Goal: Task Accomplishment & Management: Manage account settings

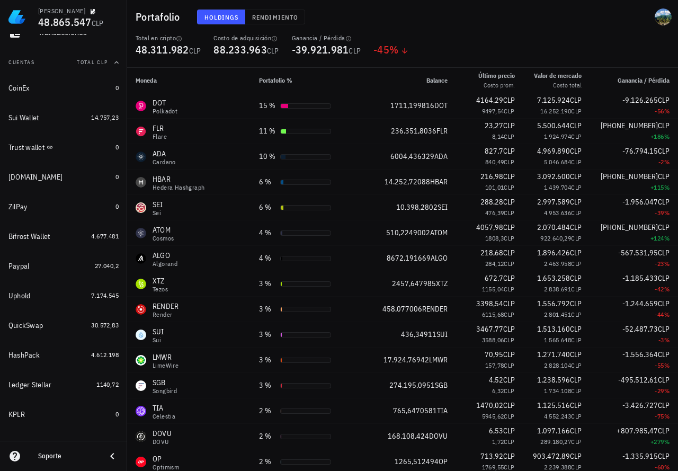
scroll to position [109, 0]
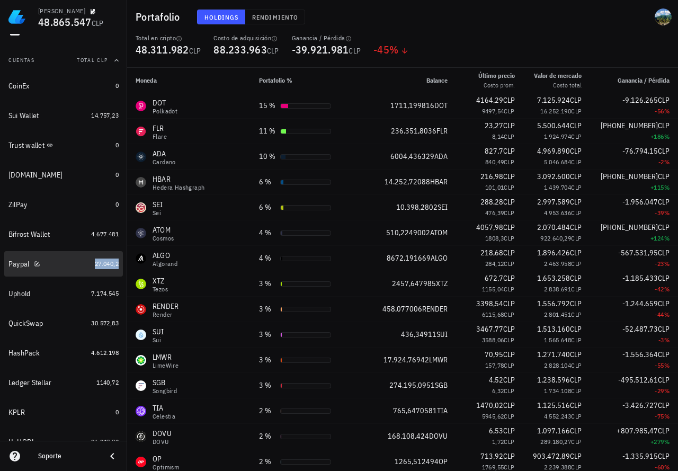
click at [95, 263] on span "27.040,2" at bounding box center [107, 263] width 24 height 8
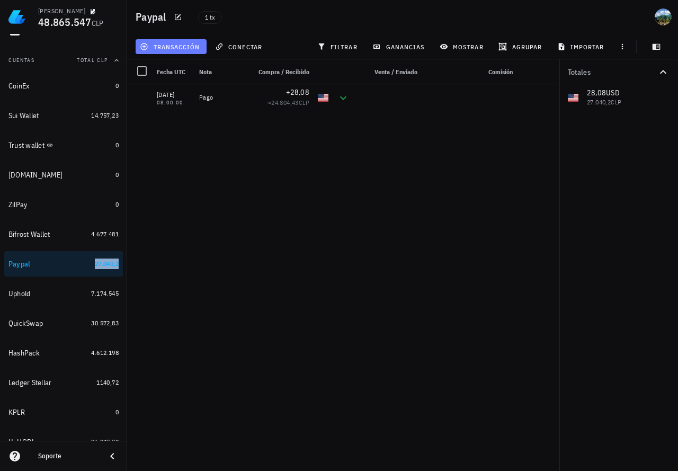
click at [195, 50] on span "transacción" at bounding box center [171, 46] width 58 height 8
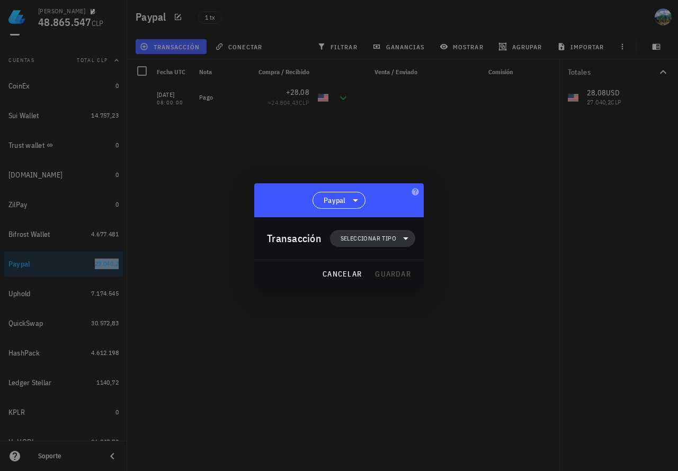
click at [373, 232] on span "Seleccionar tipo" at bounding box center [372, 238] width 73 height 17
click at [382, 276] on div "Ingreso" at bounding box center [379, 284] width 98 height 21
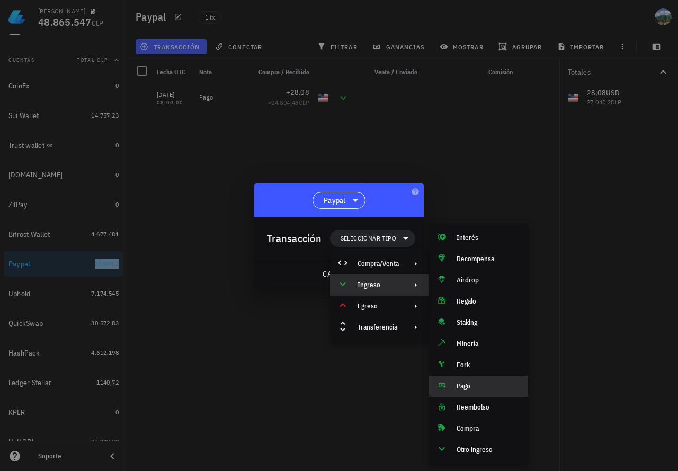
click at [471, 386] on div "Pago" at bounding box center [487, 386] width 63 height 8
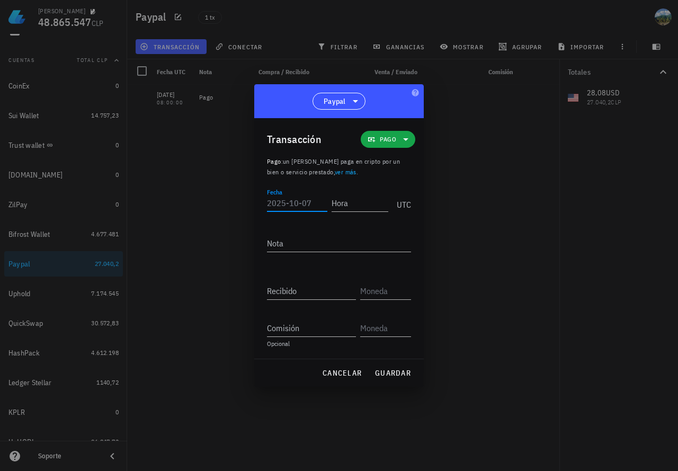
click at [306, 200] on input "Fecha" at bounding box center [297, 202] width 60 height 17
type input "[DATE]"
type input "00:00:00"
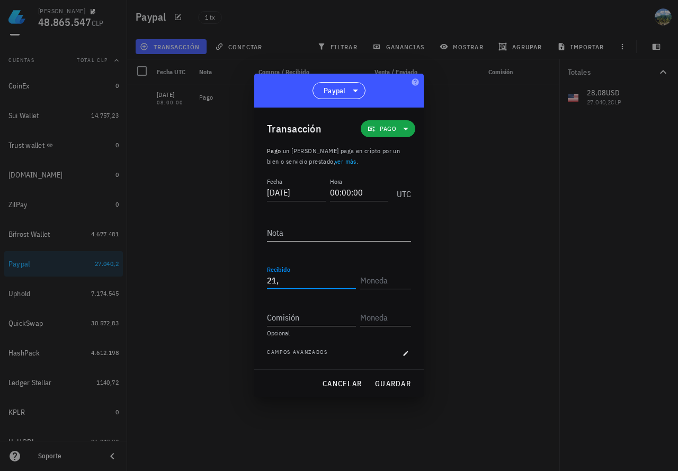
type input "21"
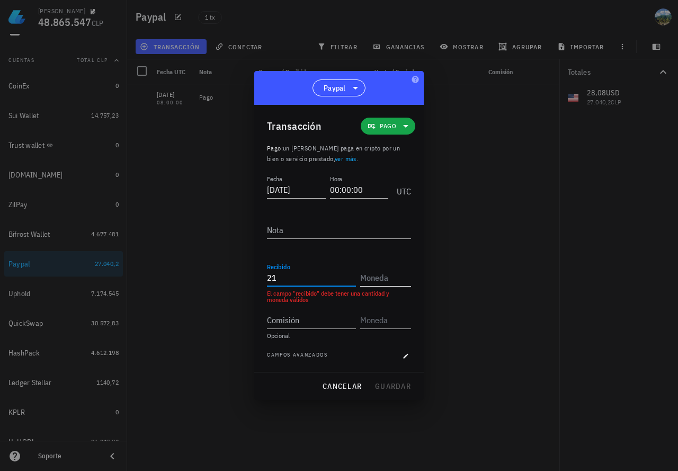
click at [388, 284] on input "text" at bounding box center [384, 277] width 49 height 17
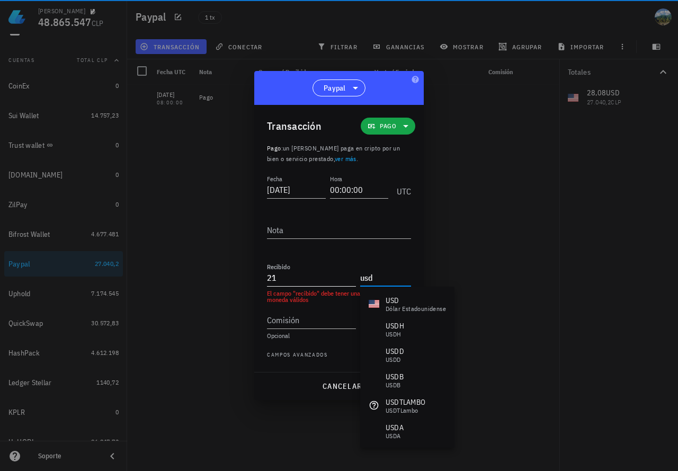
click at [323, 280] on input "21" at bounding box center [311, 277] width 89 height 17
type input "USD"
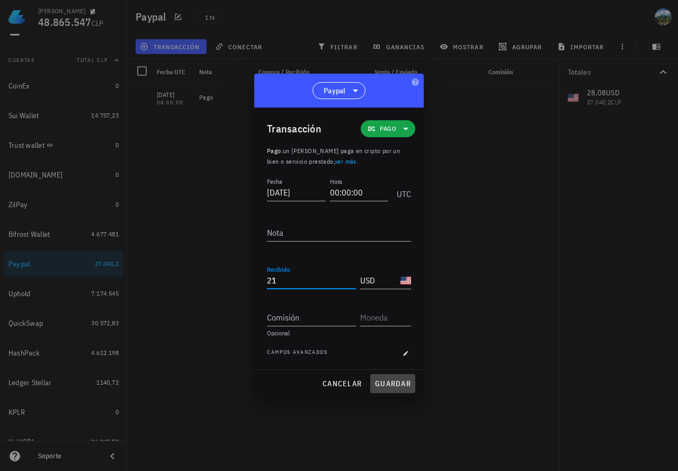
click at [382, 384] on span "guardar" at bounding box center [392, 383] width 37 height 10
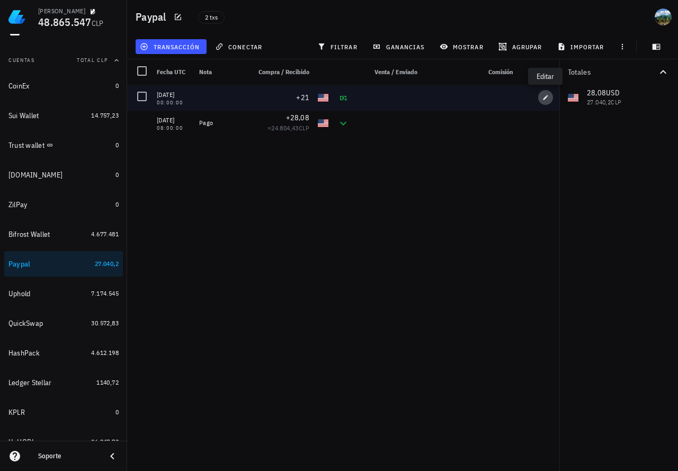
click at [543, 96] on icon "button" at bounding box center [545, 97] width 6 height 6
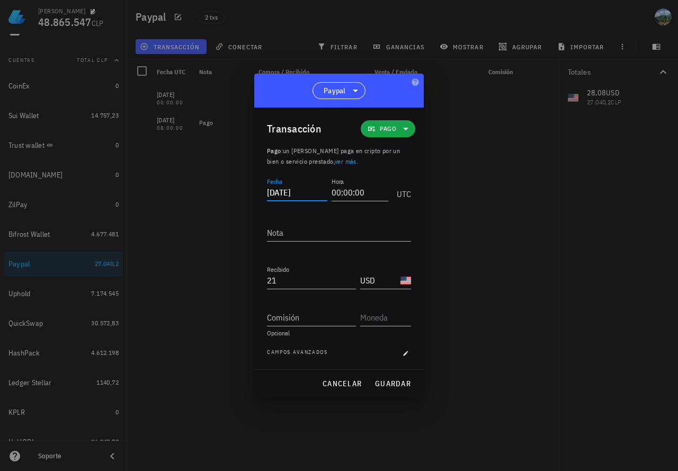
click at [304, 192] on input "[DATE]" at bounding box center [297, 192] width 60 height 17
click at [393, 384] on span "guardar" at bounding box center [392, 383] width 37 height 10
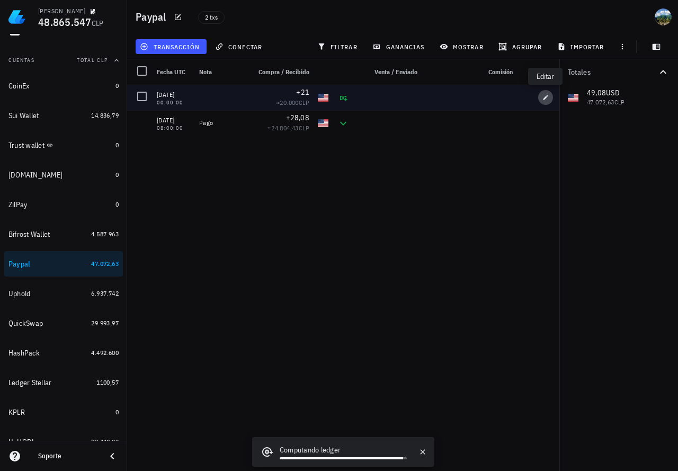
click at [541, 100] on span "button" at bounding box center [545, 97] width 15 height 6
type input "[DATE]"
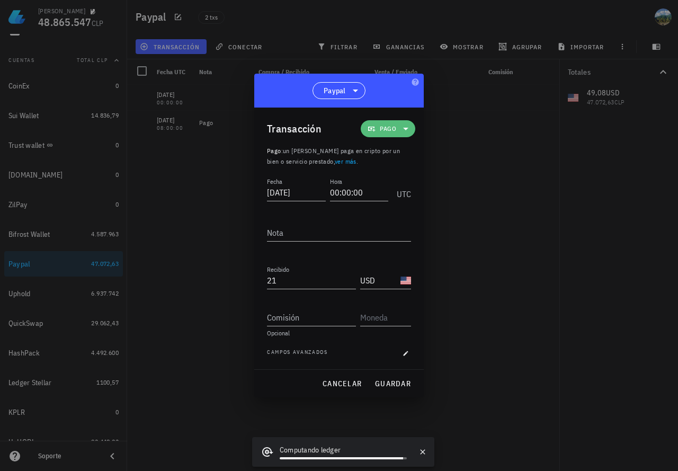
click at [390, 133] on span "Pago" at bounding box center [388, 128] width 16 height 11
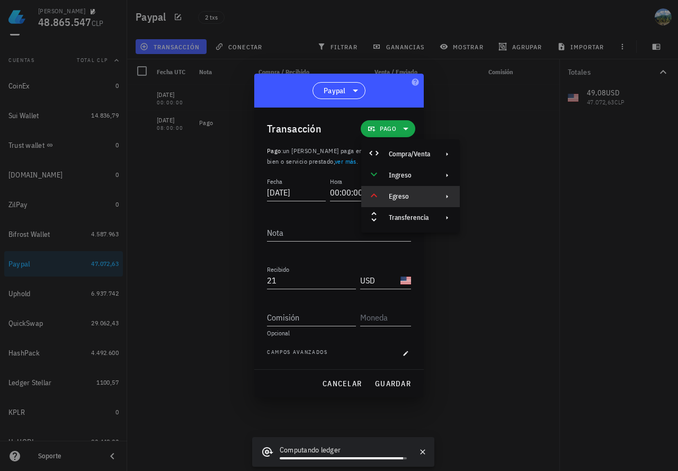
click at [401, 197] on div "Egreso" at bounding box center [409, 196] width 41 height 8
click at [493, 197] on div "Pago" at bounding box center [519, 200] width 63 height 8
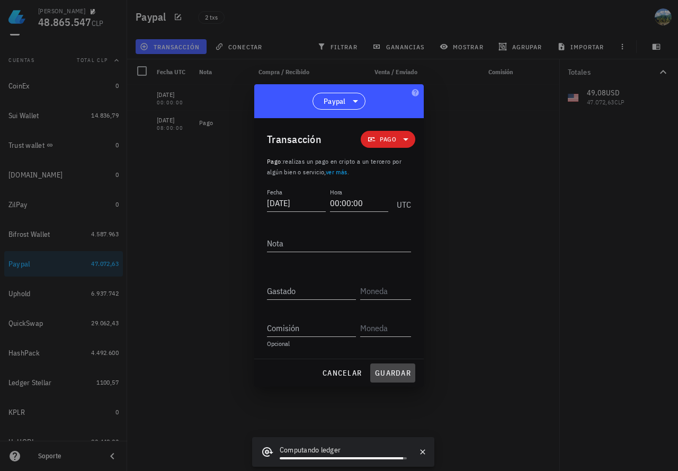
click at [385, 373] on span "guardar" at bounding box center [392, 373] width 37 height 10
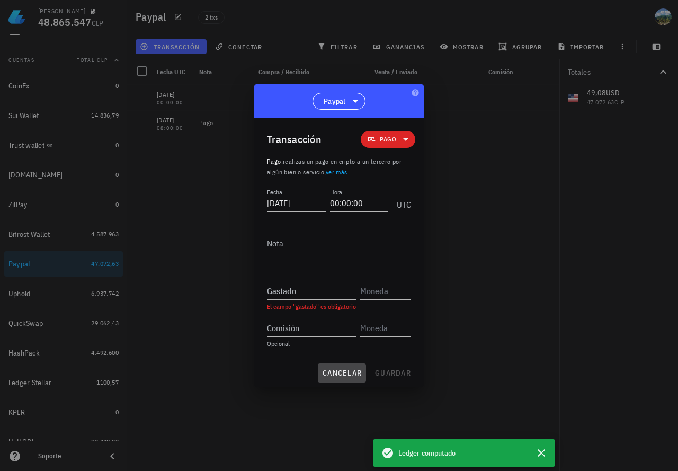
click at [346, 369] on span "cancelar" at bounding box center [342, 373] width 40 height 10
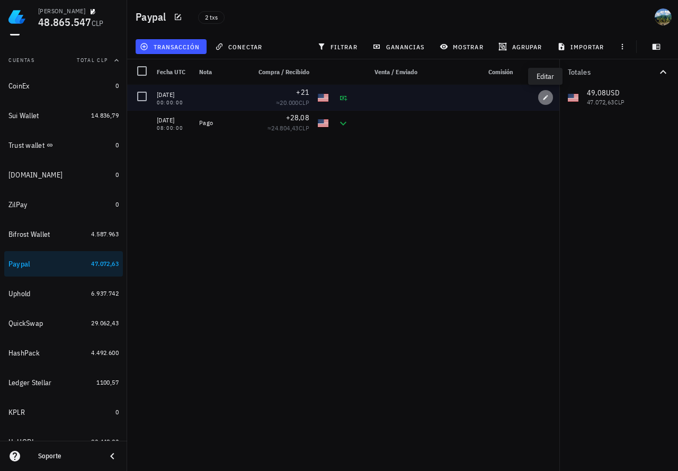
click at [544, 99] on icon "button" at bounding box center [545, 97] width 5 height 5
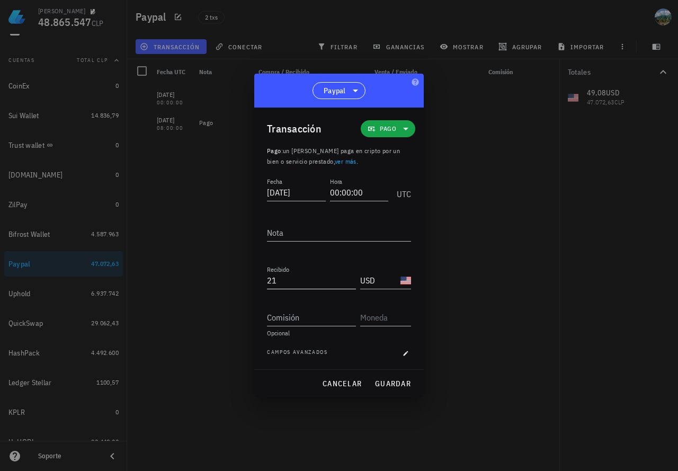
click at [347, 281] on input "21" at bounding box center [311, 280] width 89 height 17
click at [387, 131] on span "Pago" at bounding box center [388, 128] width 16 height 11
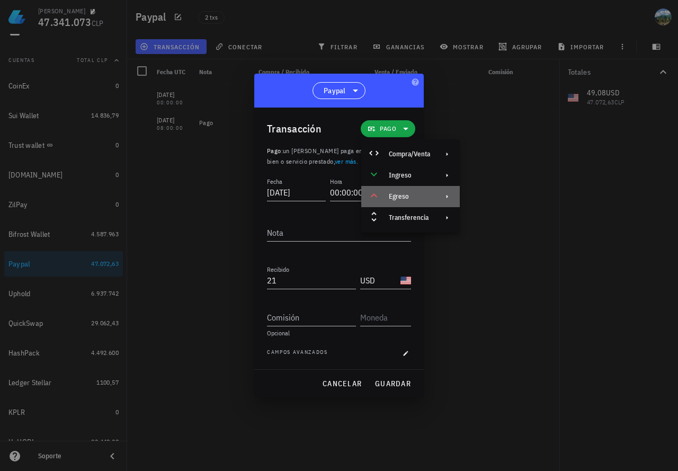
click at [400, 198] on div "Egreso" at bounding box center [409, 196] width 41 height 8
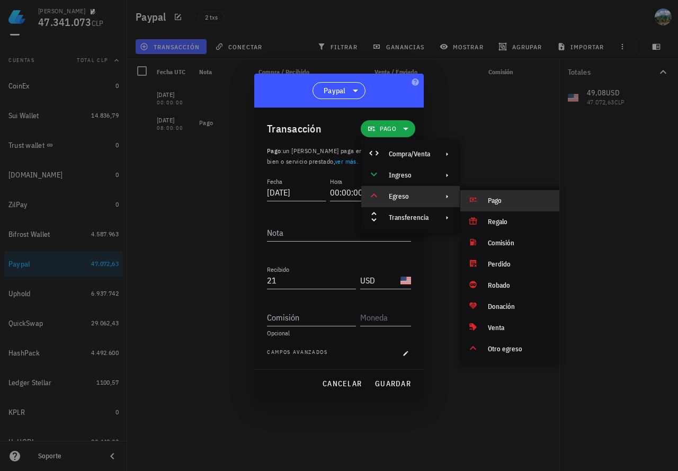
click at [501, 198] on div "Pago" at bounding box center [519, 200] width 63 height 8
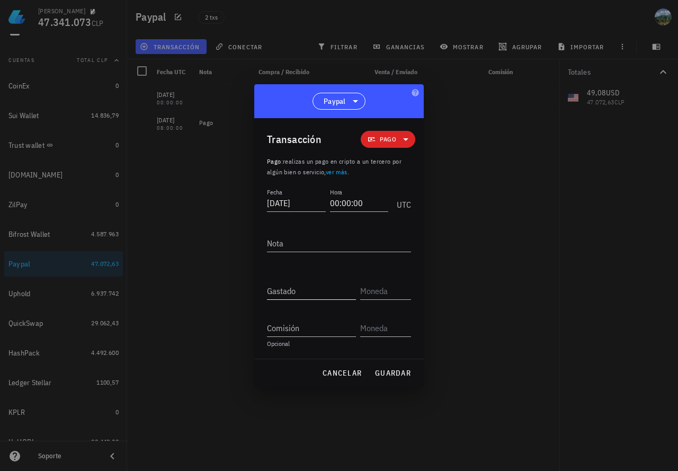
click at [325, 294] on input "Gastado" at bounding box center [311, 290] width 89 height 17
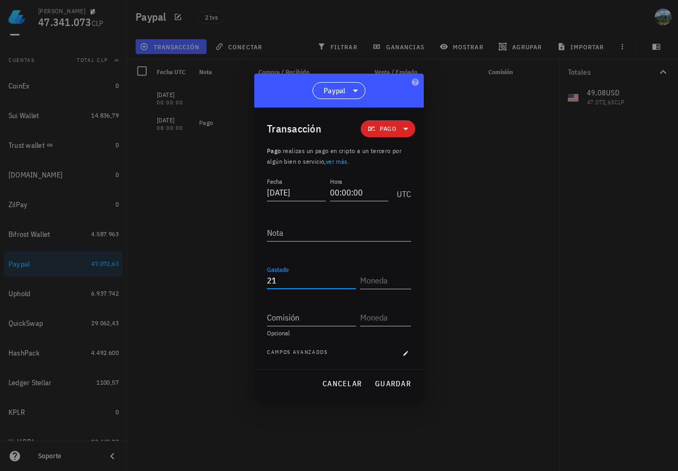
type input "21"
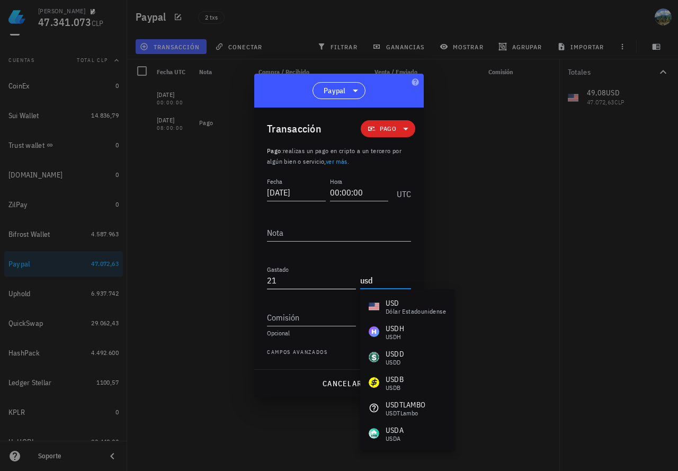
click at [327, 279] on input "21" at bounding box center [311, 280] width 89 height 17
type input "USD"
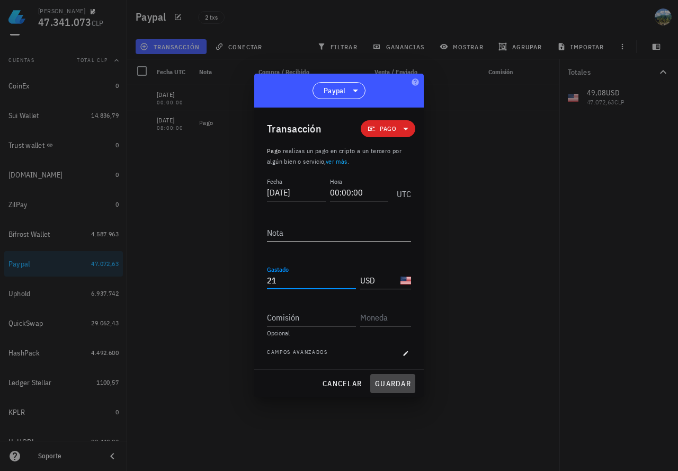
click at [380, 382] on span "guardar" at bounding box center [392, 383] width 37 height 10
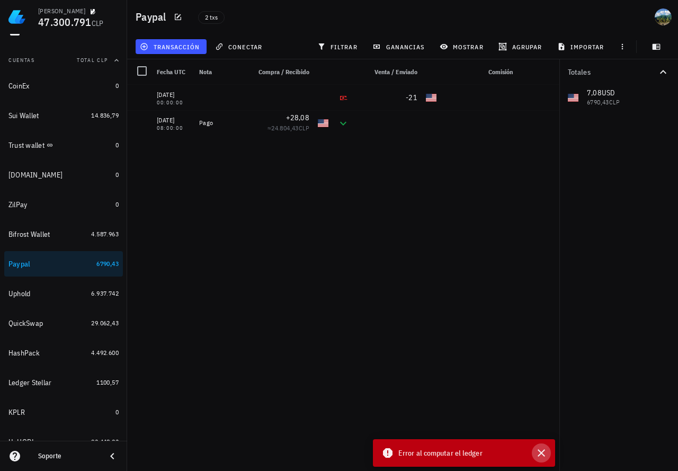
click at [541, 451] on icon "button" at bounding box center [541, 452] width 13 height 13
